Goal: Complete application form

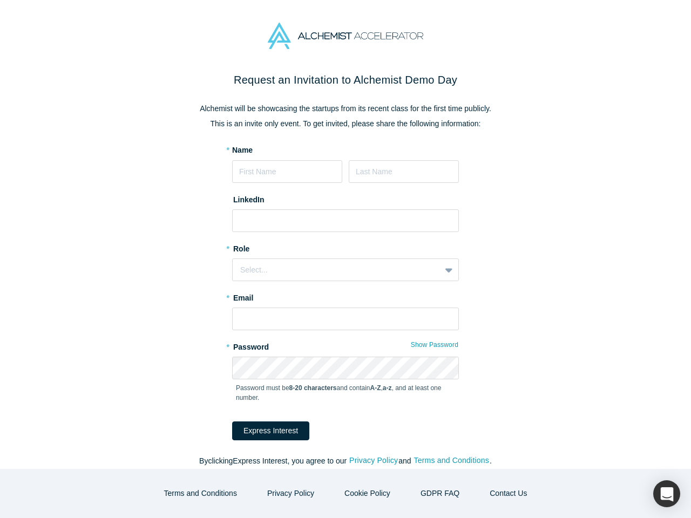
click at [345, 259] on div "Select..." at bounding box center [345, 270] width 227 height 23
click at [263, 431] on button "Express Interest" at bounding box center [270, 431] width 77 height 19
click at [369, 440] on form "* Name LinkedIn * Role Select... * Email * Password Show Password Password must…" at bounding box center [345, 293] width 227 height 296
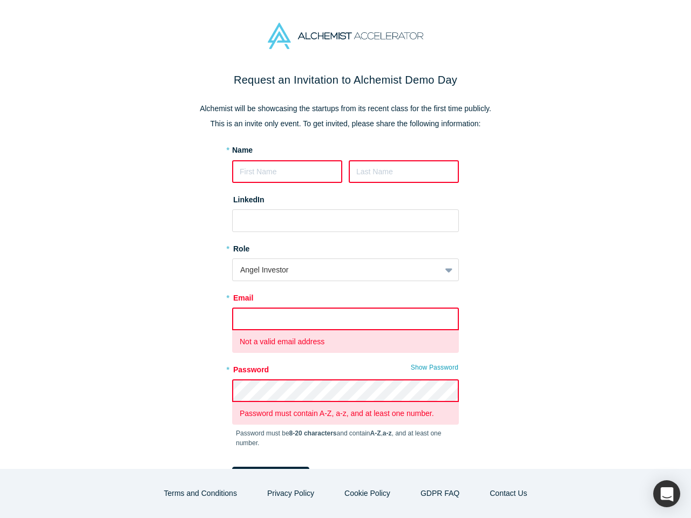
click at [447, 461] on form "* Name LinkedIn * Role Angel Investor * Email Not a valid email address * Passw…" at bounding box center [345, 315] width 227 height 341
click at [209, 493] on button "Terms and Conditions" at bounding box center [201, 493] width 96 height 19
click at [667, 494] on div "button" at bounding box center [666, 493] width 27 height 27
